Goal: Communication & Community: Ask a question

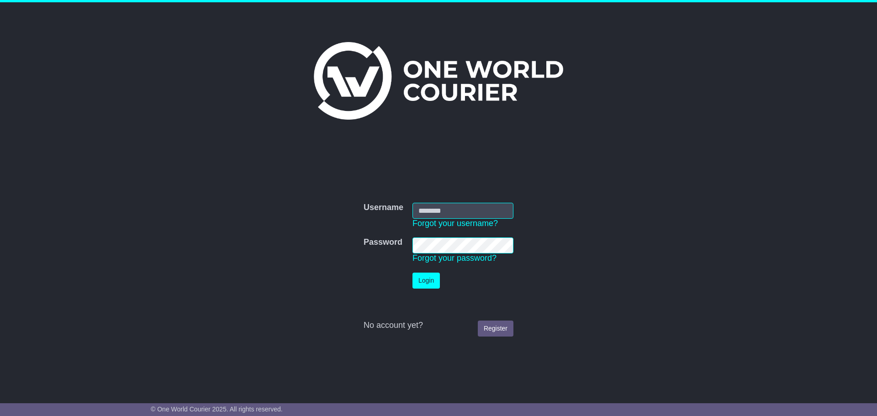
type input "**********"
click at [428, 280] on button "Login" at bounding box center [425, 281] width 27 height 16
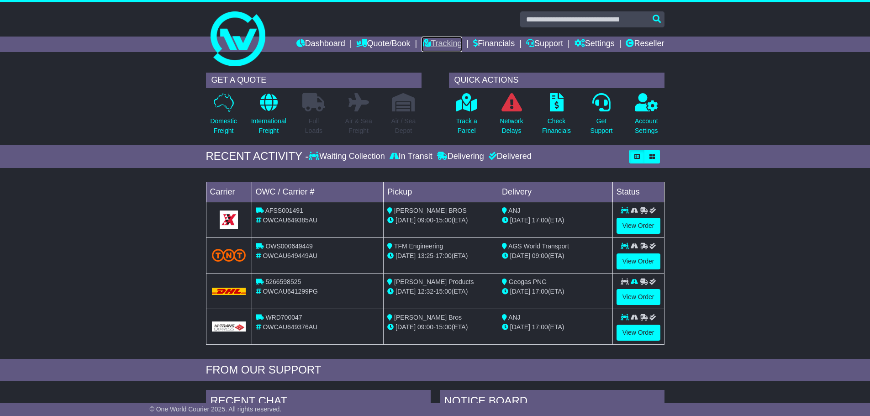
click at [445, 44] on link "Tracking" at bounding box center [441, 45] width 40 height 16
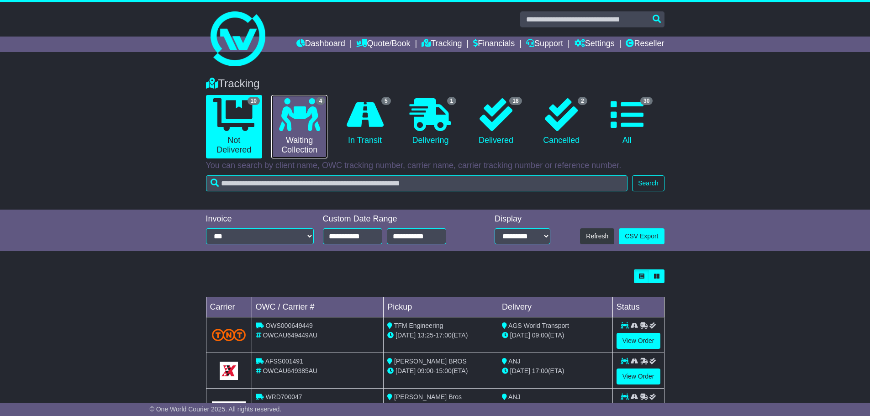
click at [299, 126] on icon at bounding box center [299, 114] width 41 height 33
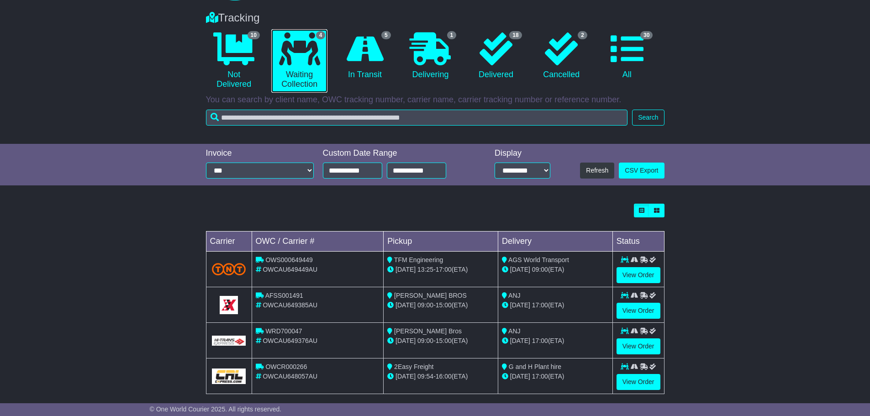
scroll to position [76, 0]
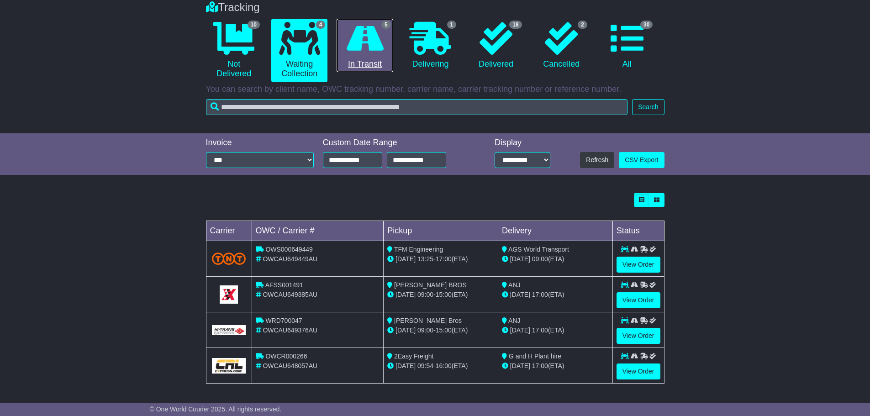
click at [375, 41] on icon at bounding box center [365, 38] width 37 height 33
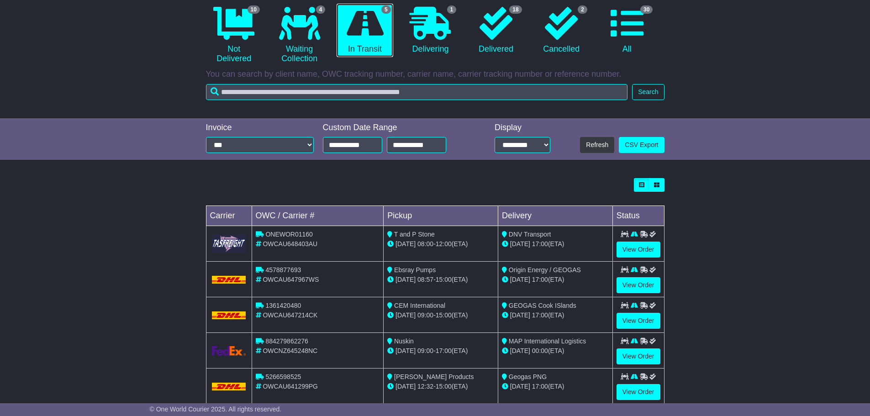
scroll to position [112, 0]
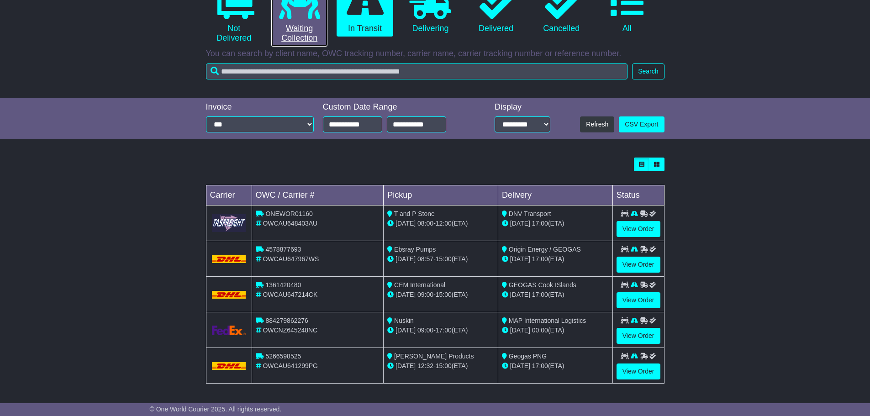
click at [301, 25] on link "4 Waiting Collection" at bounding box center [299, 14] width 56 height 63
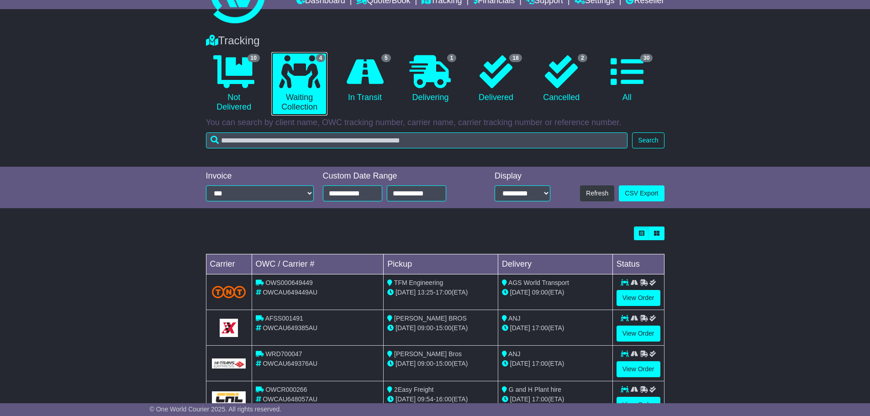
scroll to position [0, 0]
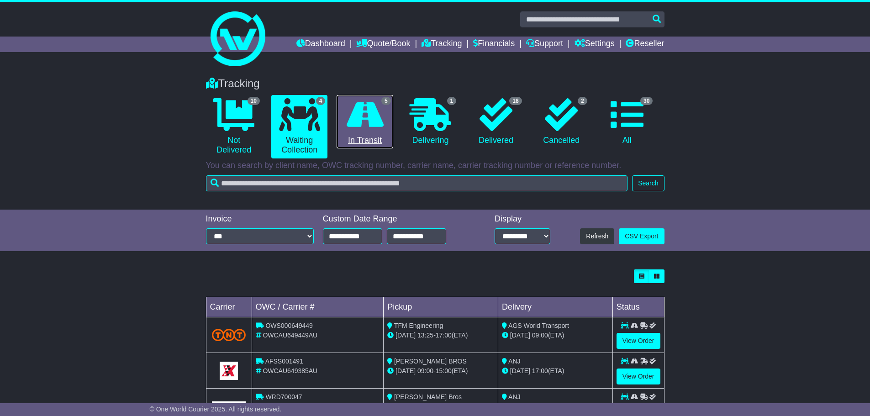
click at [375, 117] on icon at bounding box center [365, 114] width 37 height 33
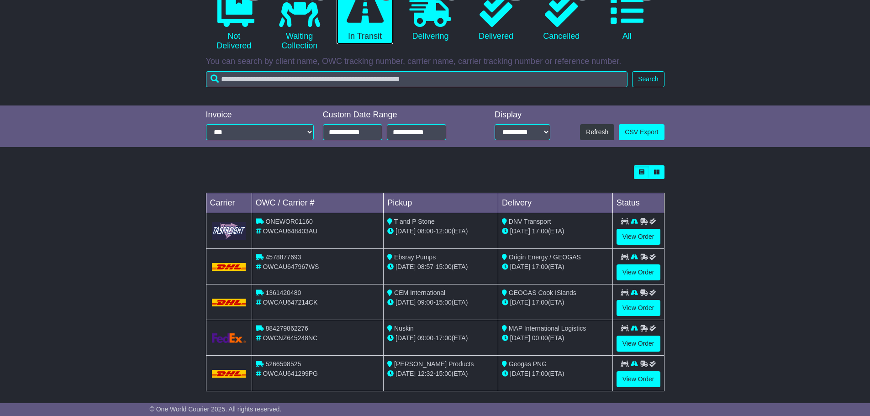
scroll to position [112, 0]
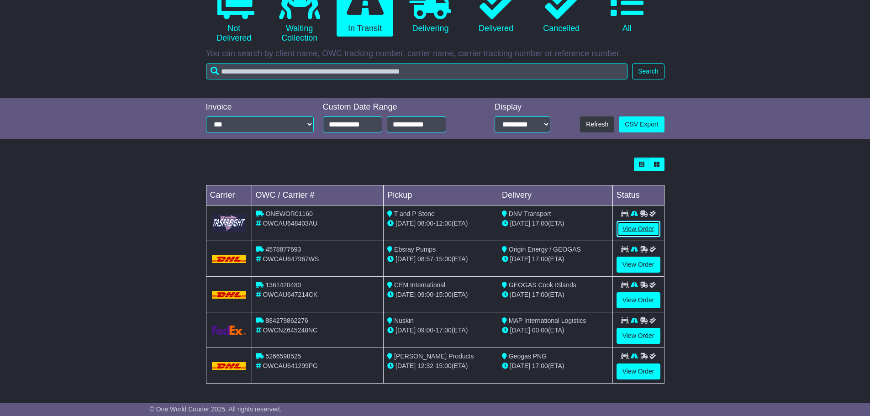
click at [647, 226] on link "View Order" at bounding box center [638, 229] width 44 height 16
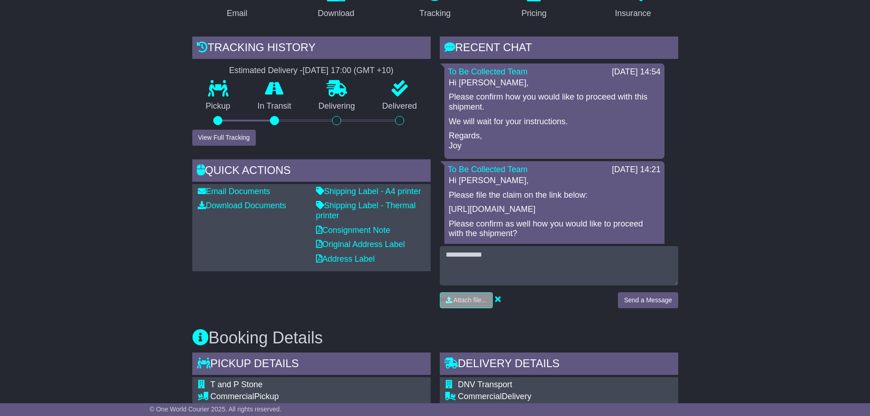
scroll to position [183, 0]
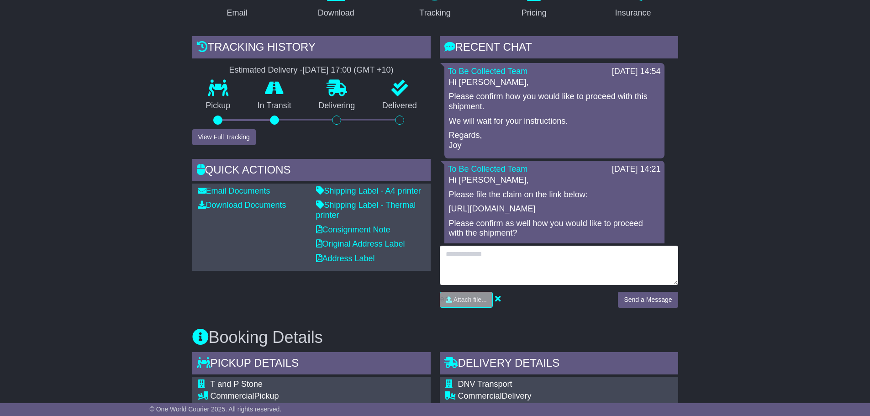
click at [508, 265] on textarea at bounding box center [559, 265] width 238 height 39
type textarea "**********"
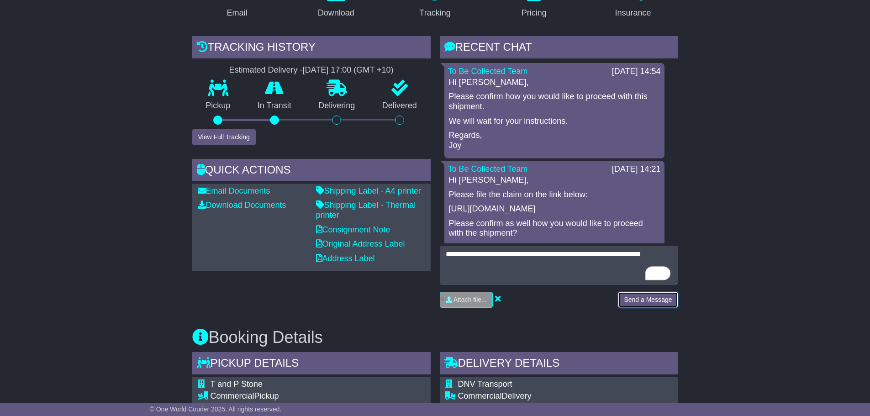
click at [650, 297] on button "Send a Message" at bounding box center [648, 300] width 60 height 16
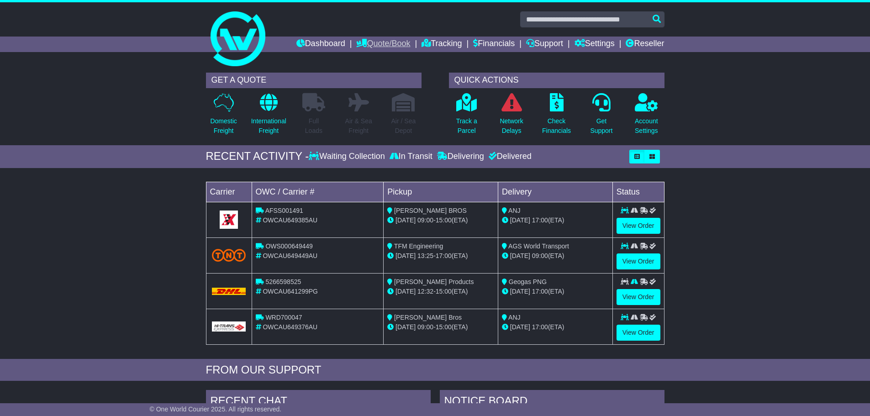
click at [381, 42] on link "Quote/Book" at bounding box center [383, 45] width 54 height 16
click at [442, 41] on link "Tracking" at bounding box center [441, 45] width 40 height 16
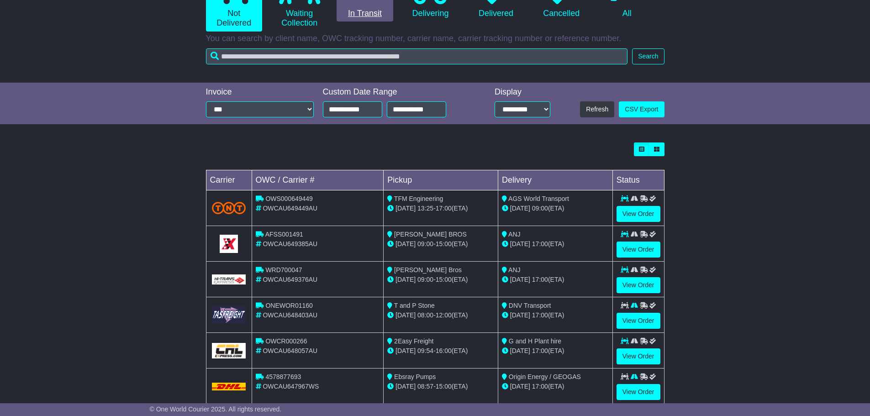
scroll to position [91, 0]
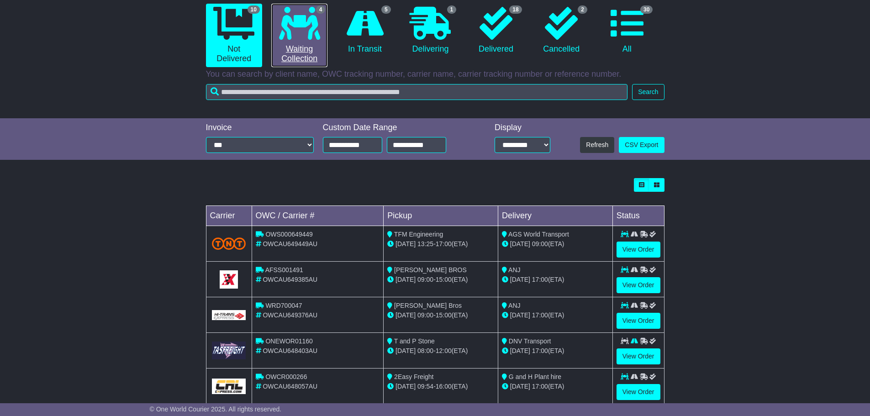
click at [292, 36] on icon at bounding box center [299, 23] width 41 height 33
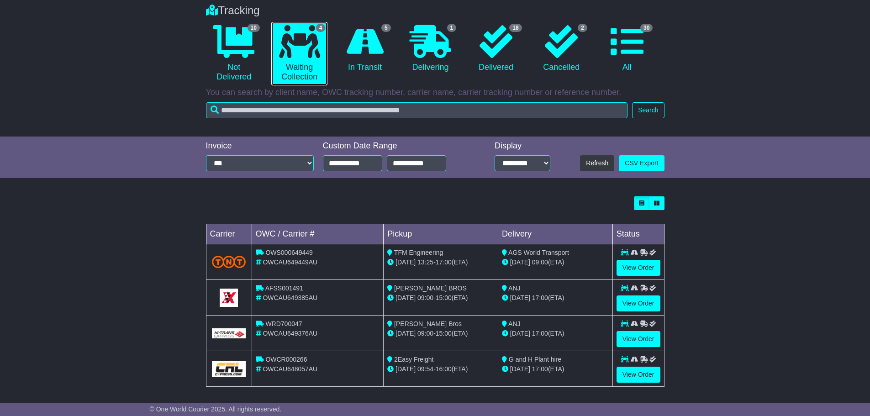
scroll to position [76, 0]
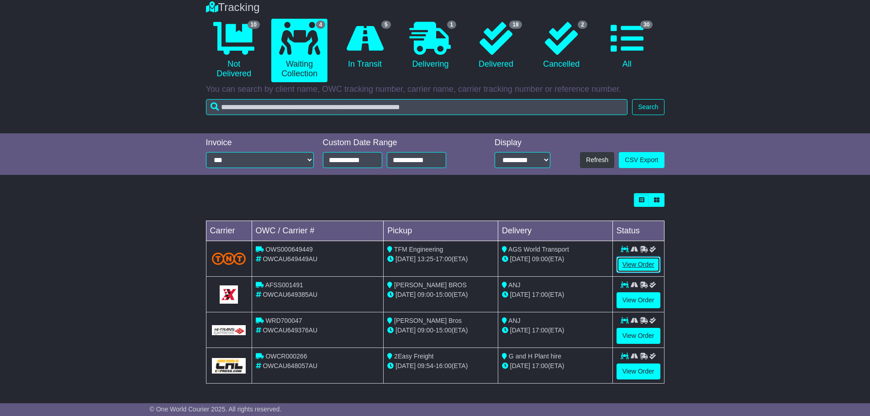
click at [642, 262] on link "View Order" at bounding box center [638, 265] width 44 height 16
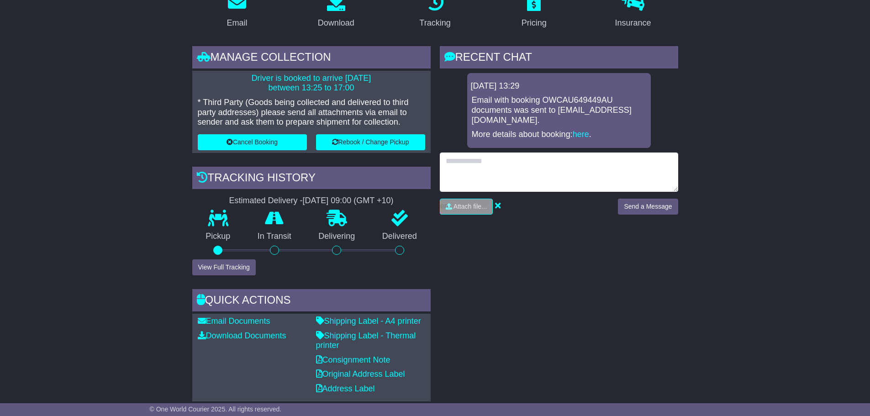
click at [502, 153] on textarea at bounding box center [559, 172] width 238 height 39
paste textarea "**********"
click at [493, 153] on textarea "**********" at bounding box center [559, 172] width 238 height 39
type textarea "**********"
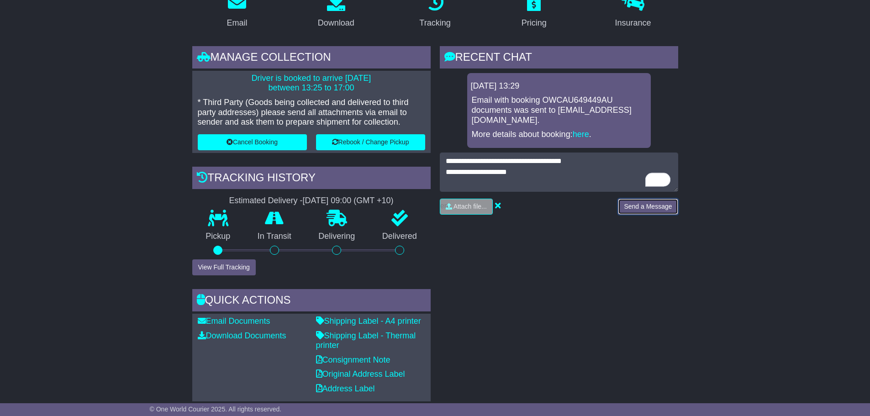
click at [666, 199] on button "Send a Message" at bounding box center [648, 207] width 60 height 16
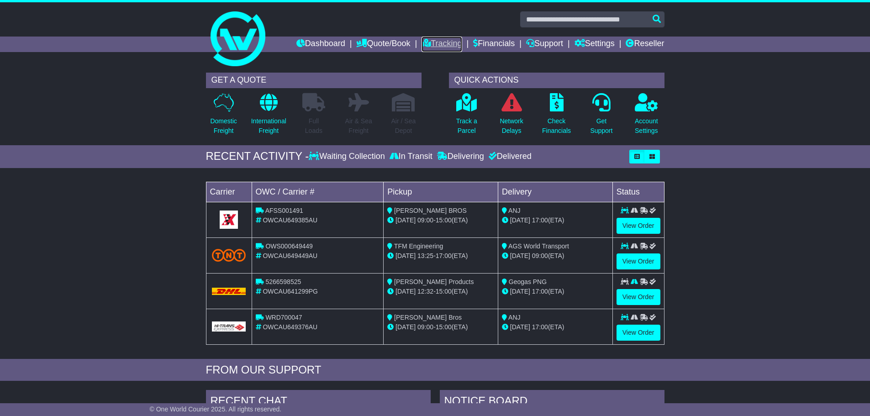
click at [438, 41] on link "Tracking" at bounding box center [441, 45] width 40 height 16
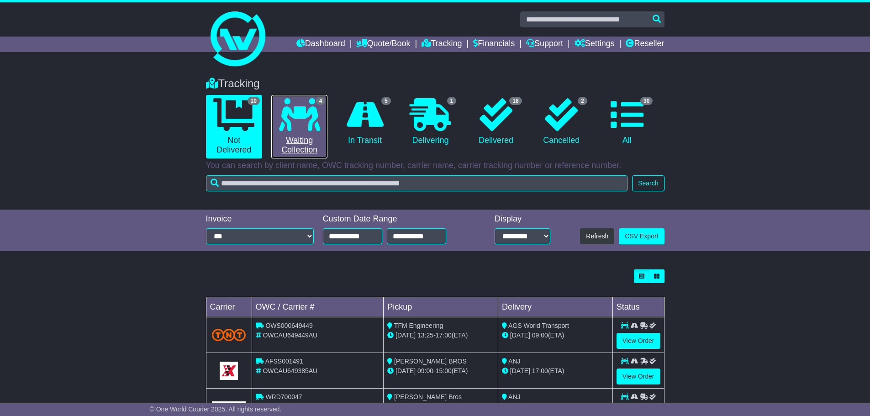
click at [298, 133] on link "4 Waiting Collection" at bounding box center [299, 126] width 56 height 63
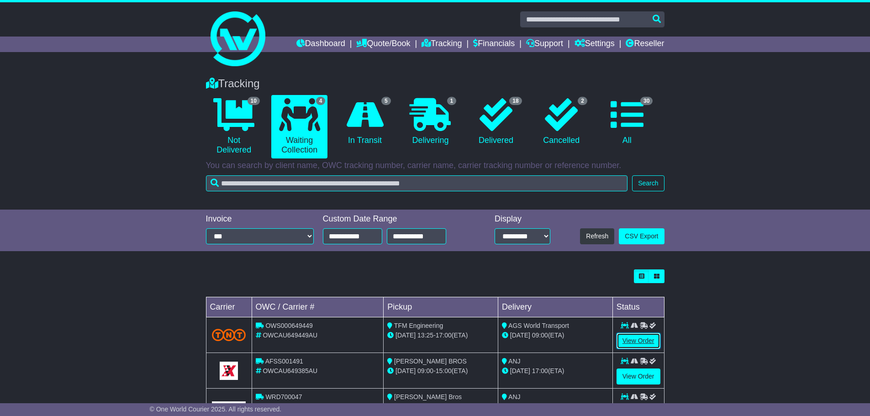
click at [654, 339] on link "View Order" at bounding box center [638, 341] width 44 height 16
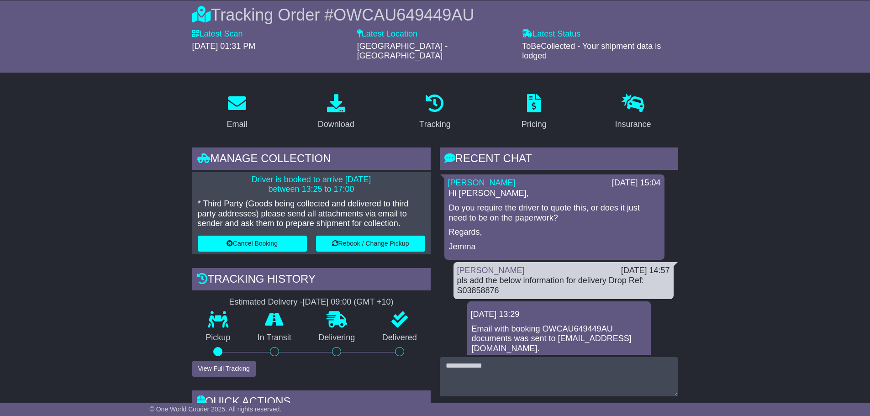
scroll to position [137, 0]
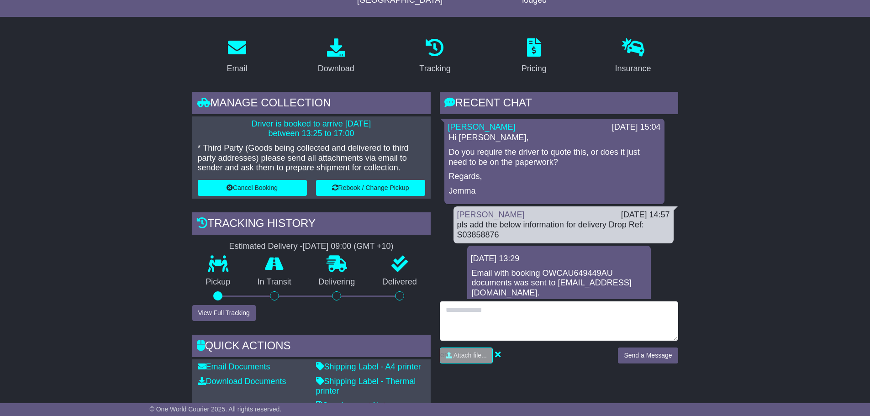
click at [523, 309] on textarea at bounding box center [559, 320] width 238 height 39
type textarea "**********"
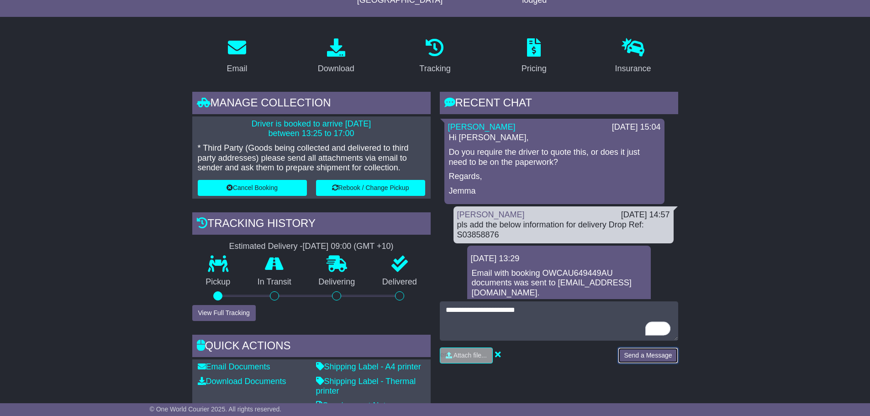
click at [660, 347] on button "Send a Message" at bounding box center [648, 355] width 60 height 16
